Goal: Task Accomplishment & Management: Manage account settings

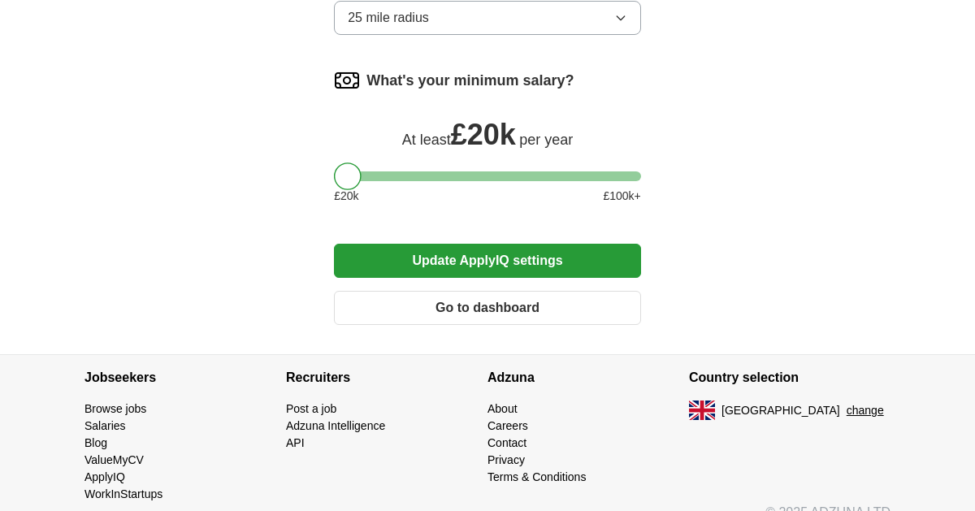
scroll to position [904, 0]
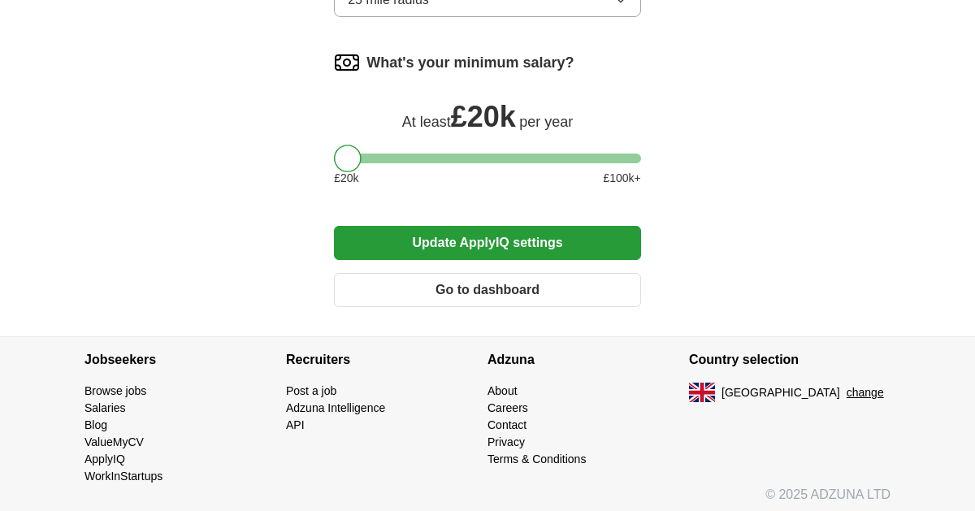
click at [520, 245] on button "Update ApplyIQ settings" at bounding box center [487, 243] width 307 height 34
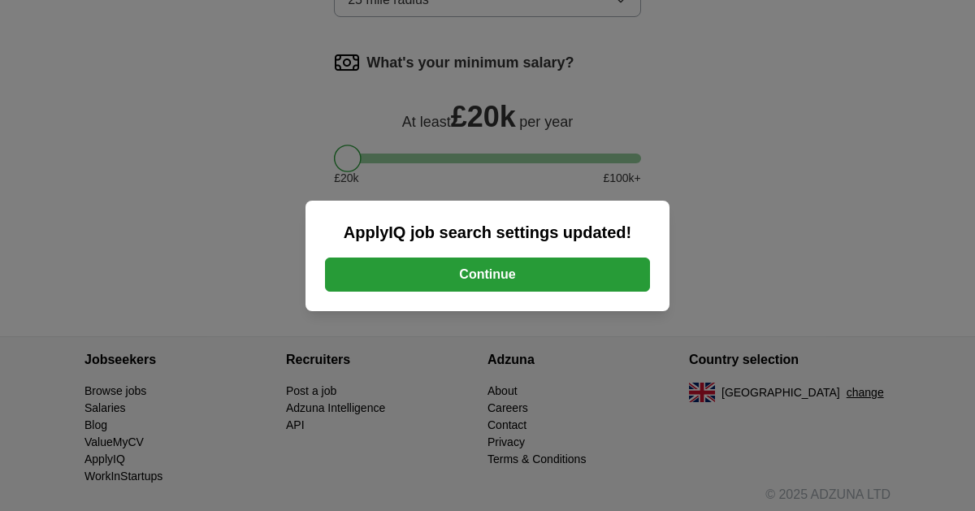
click at [505, 272] on button "Continue" at bounding box center [487, 275] width 325 height 34
